Goal: Complete application form

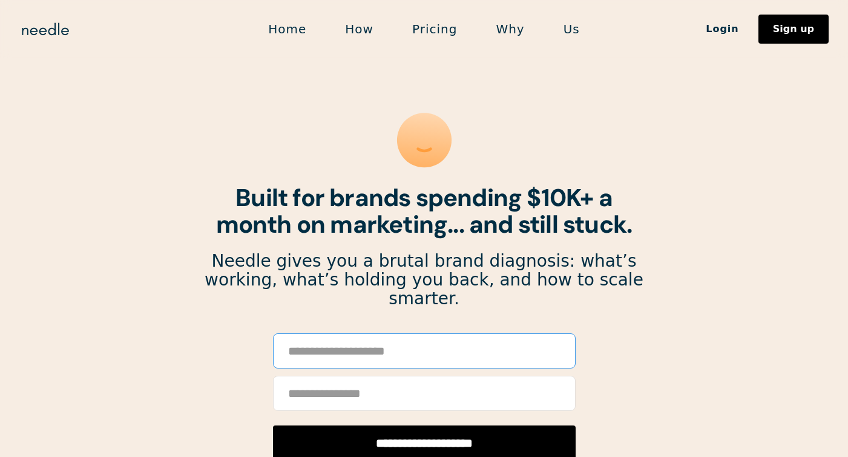
click at [332, 333] on input "Email Form" at bounding box center [424, 350] width 303 height 35
click at [343, 375] on input "Email Form" at bounding box center [424, 392] width 303 height 35
click at [241, 406] on div "**********" at bounding box center [424, 396] width 441 height 127
